Goal: Transaction & Acquisition: Purchase product/service

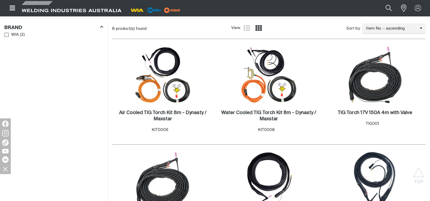
scroll to position [163, 0]
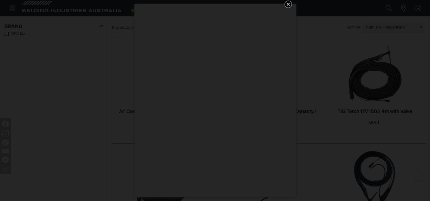
click at [286, 3] on icon "Get 5 WIA Welding Guides Free!" at bounding box center [288, 4] width 6 height 6
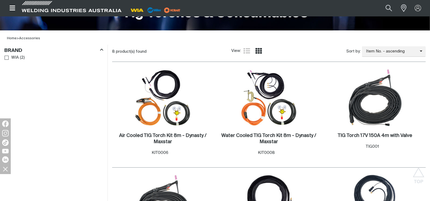
scroll to position [136, 0]
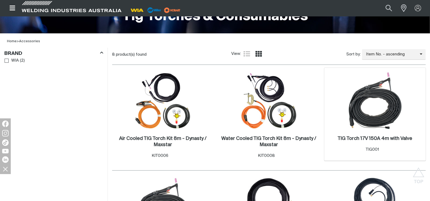
click at [367, 108] on img at bounding box center [376, 101] width 58 height 58
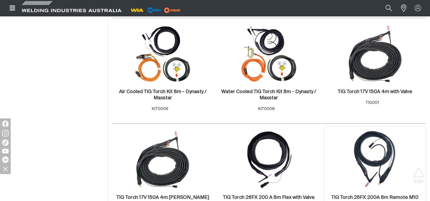
scroll to position [182, 0]
click at [388, 81] on img at bounding box center [376, 54] width 58 height 58
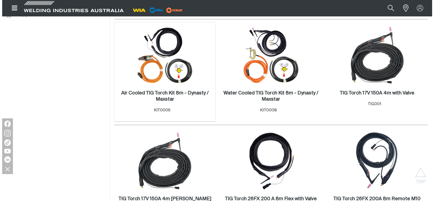
scroll to position [182, 0]
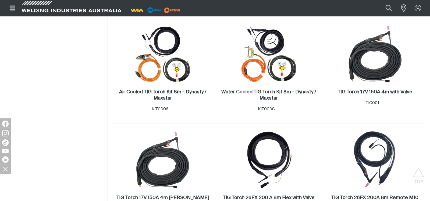
click at [13, 7] on icon "Open top menu" at bounding box center [13, 8] width 8 height 6
